Goal: Obtain resource: Download file/media

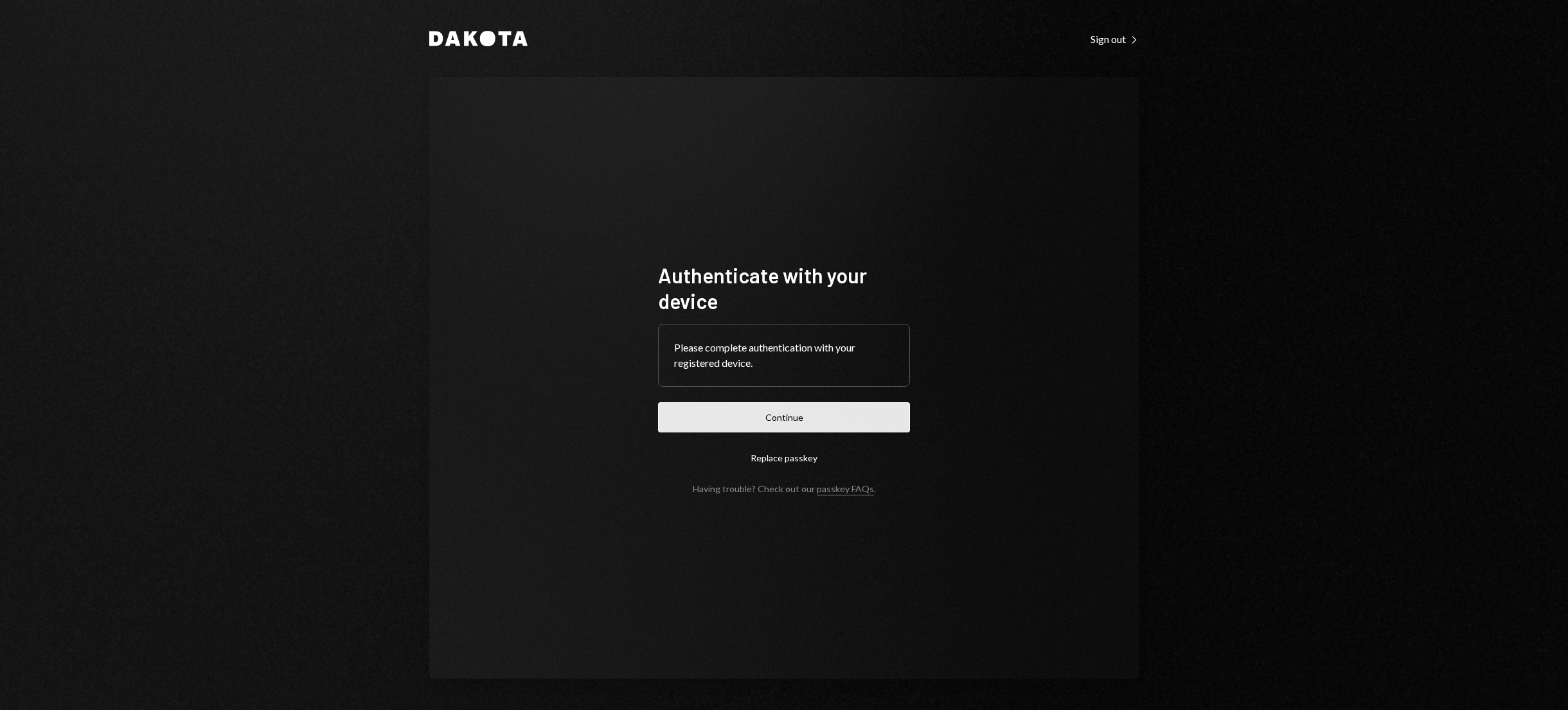
click at [804, 425] on button "Continue" at bounding box center [784, 417] width 252 height 30
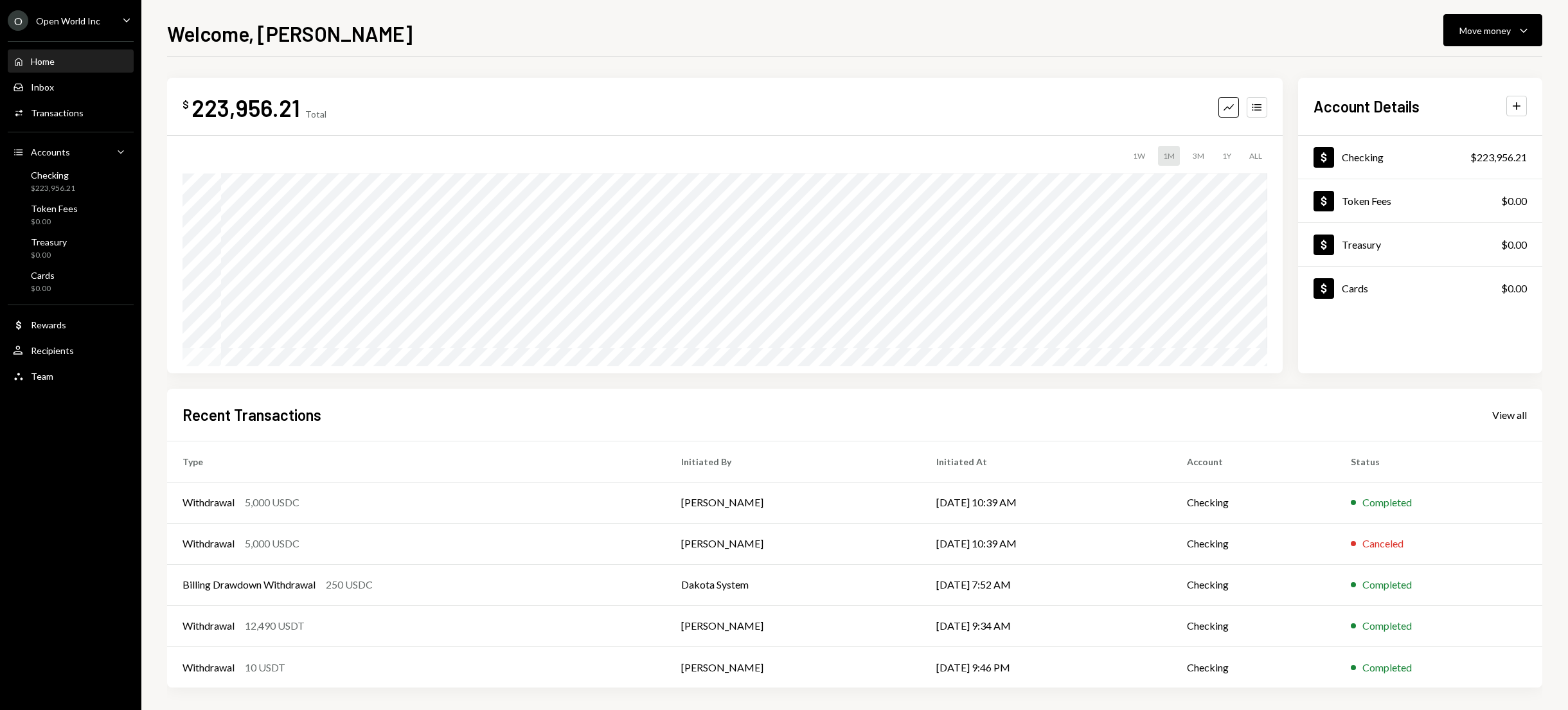
click at [70, 7] on ul "O Open World Inc Caret Down Home Home Inbox Inbox Activities Transactions Accou…" at bounding box center [70, 195] width 141 height 390
click at [80, 14] on div "O Open World Inc" at bounding box center [53, 20] width 93 height 20
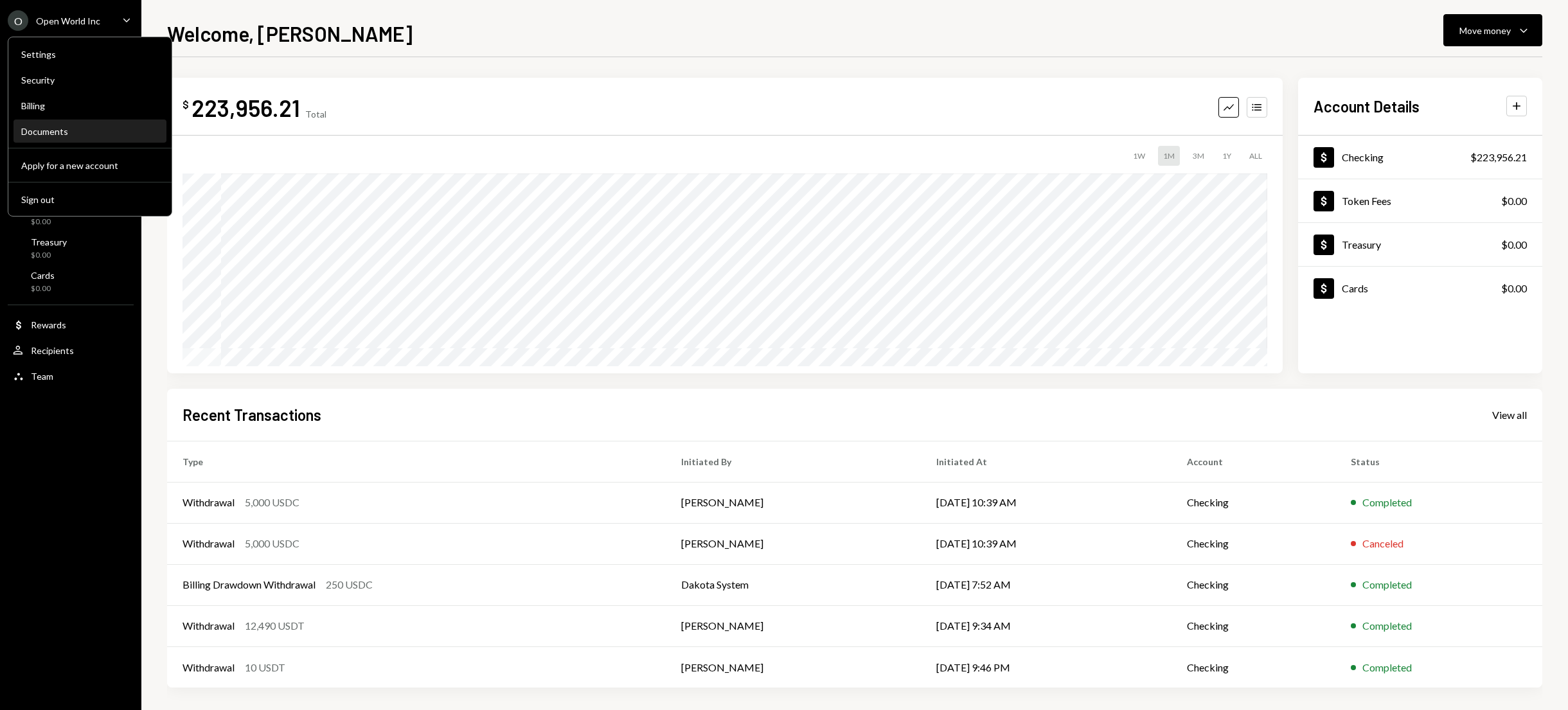
click at [89, 132] on div "Documents" at bounding box center [89, 131] width 137 height 11
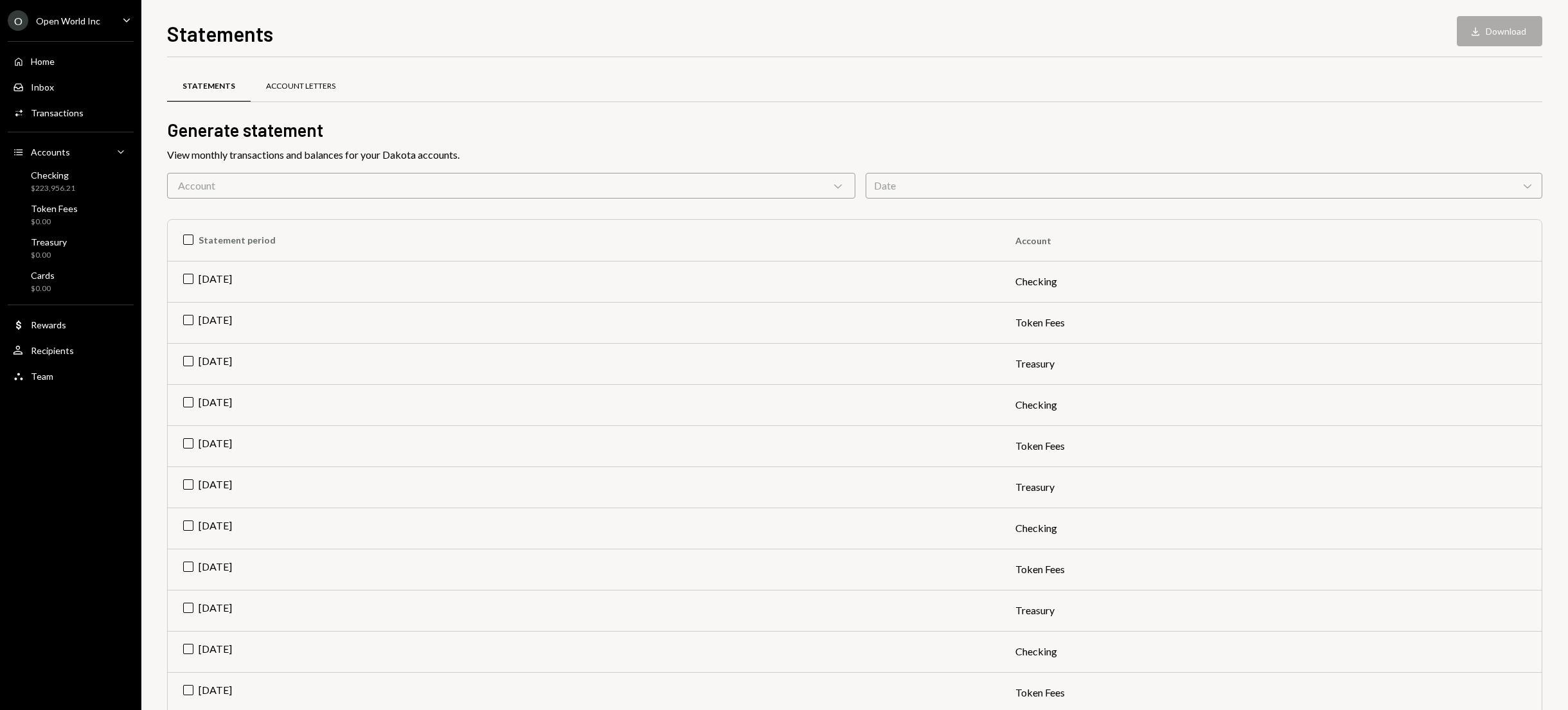
click at [307, 83] on div "Account Letters" at bounding box center [301, 87] width 70 height 11
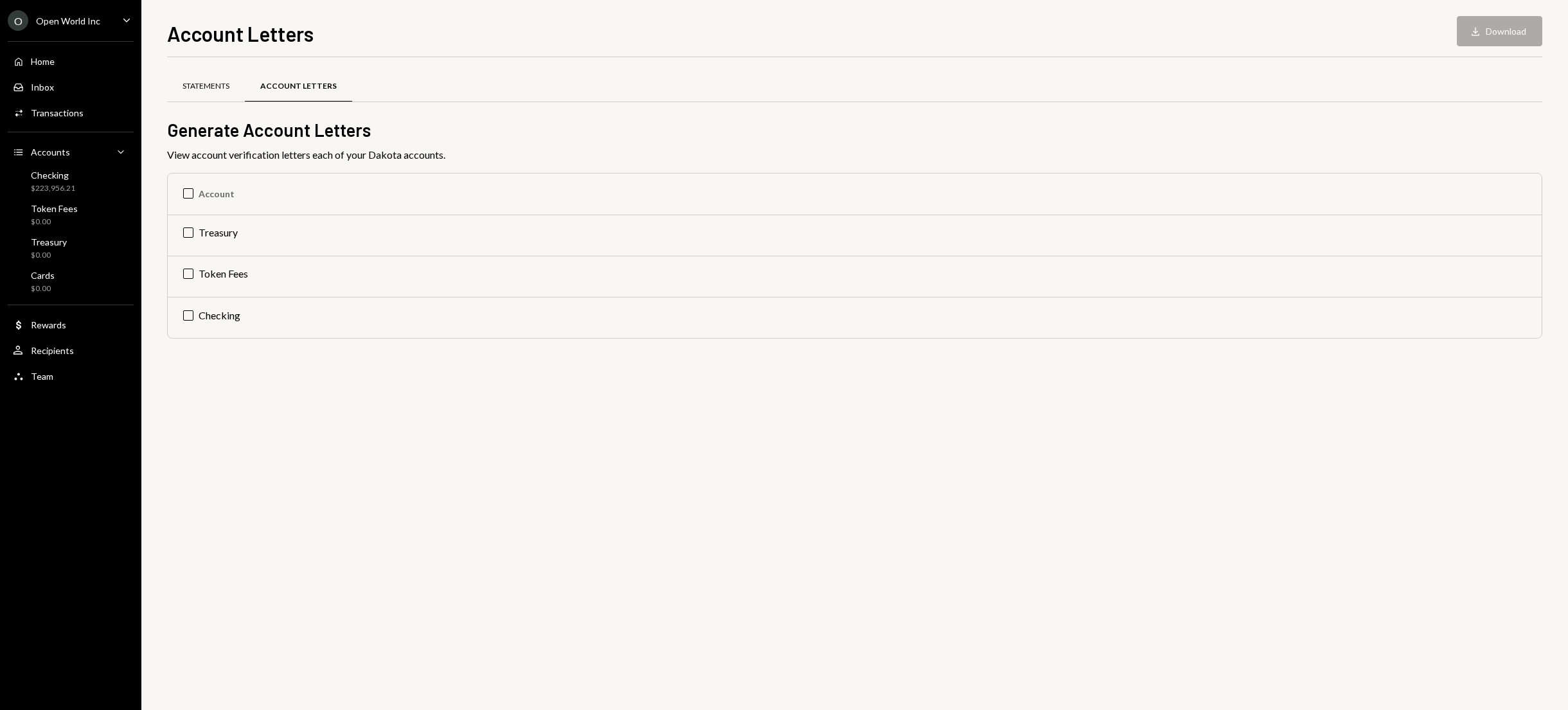
click at [215, 83] on div "Statements" at bounding box center [206, 87] width 47 height 11
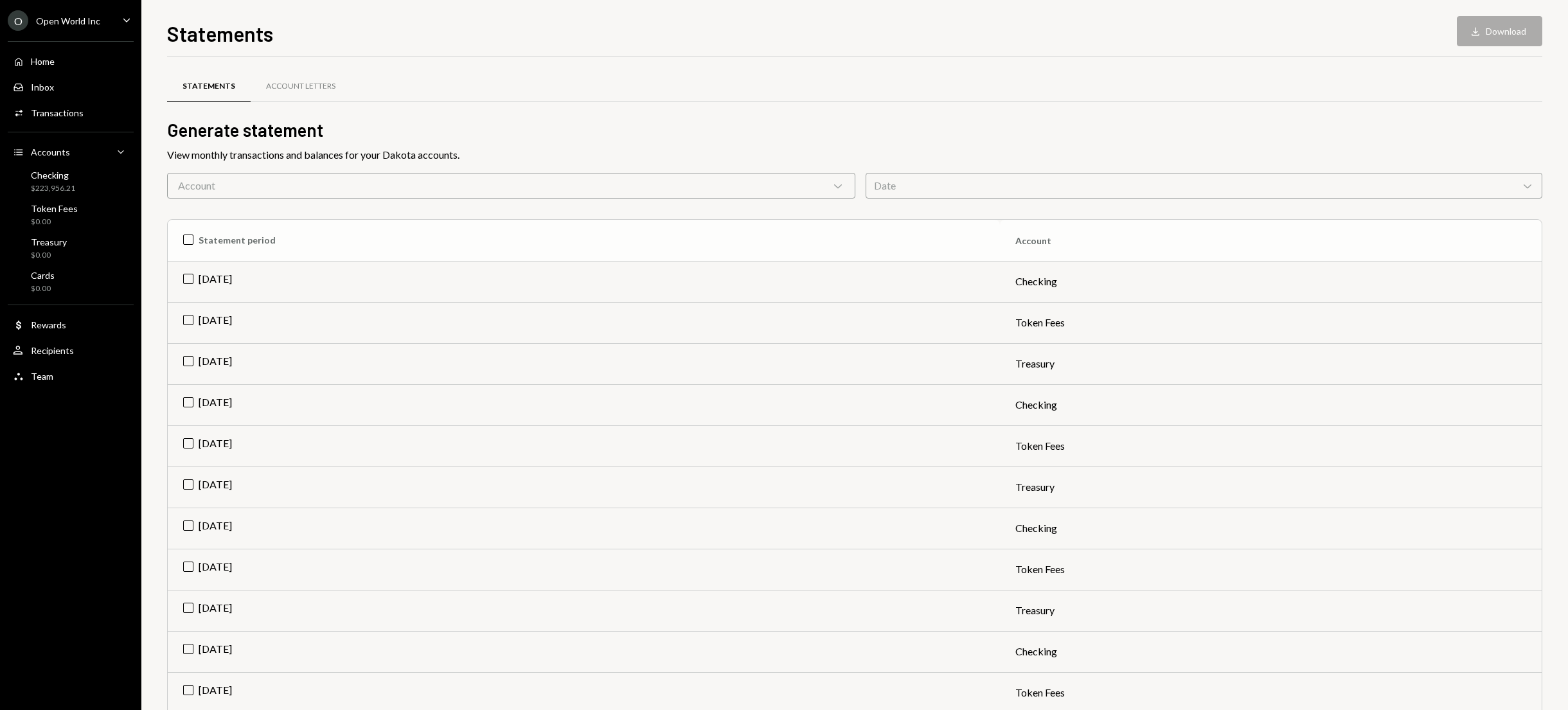
click at [189, 238] on th "Statement period" at bounding box center [584, 240] width 832 height 41
click at [1471, 31] on button "Download Download (24)" at bounding box center [1491, 31] width 103 height 30
click at [123, 481] on div "O Open World Inc Caret Down Home Home Inbox Inbox Activities Transactions Accou…" at bounding box center [70, 355] width 141 height 710
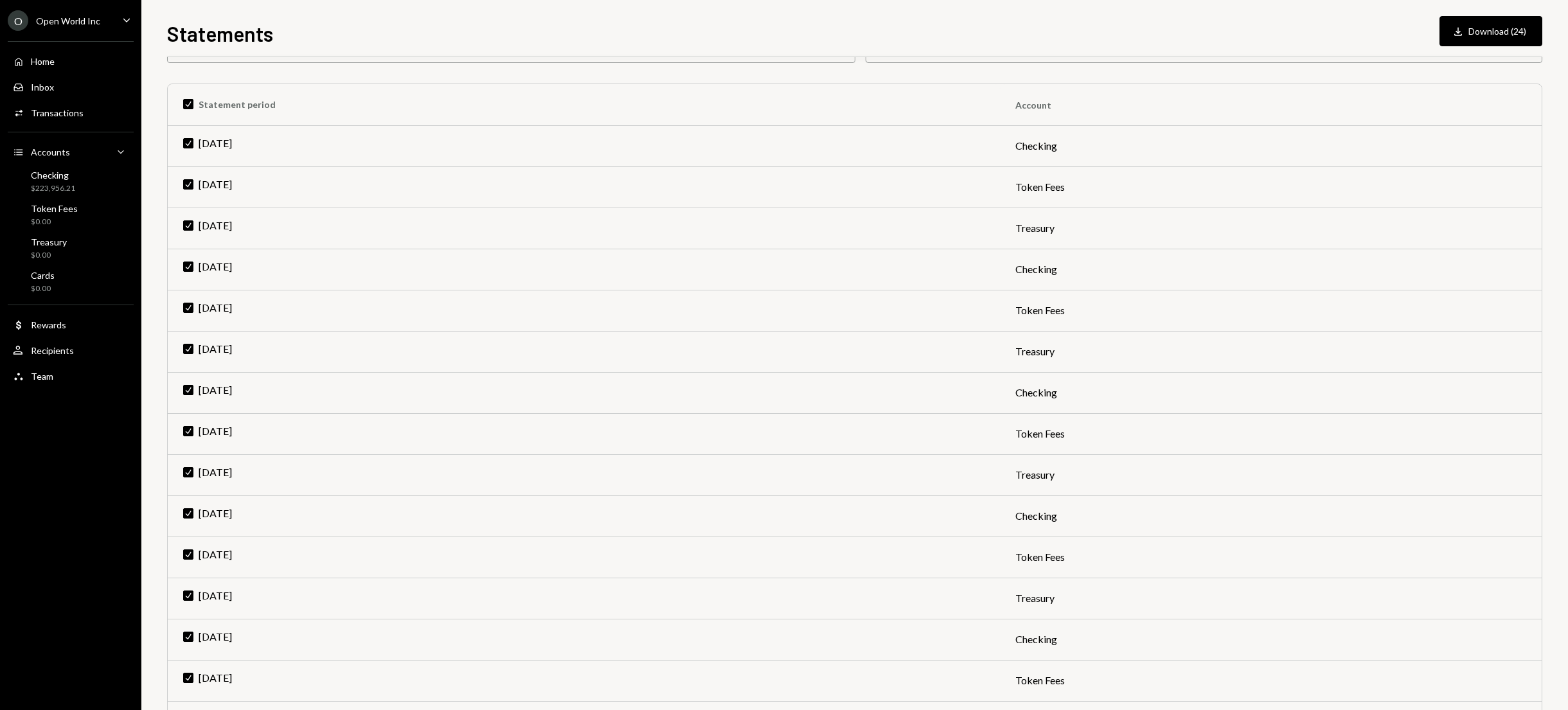
scroll to position [564, 0]
